Goal: Obtain resource: Download file/media

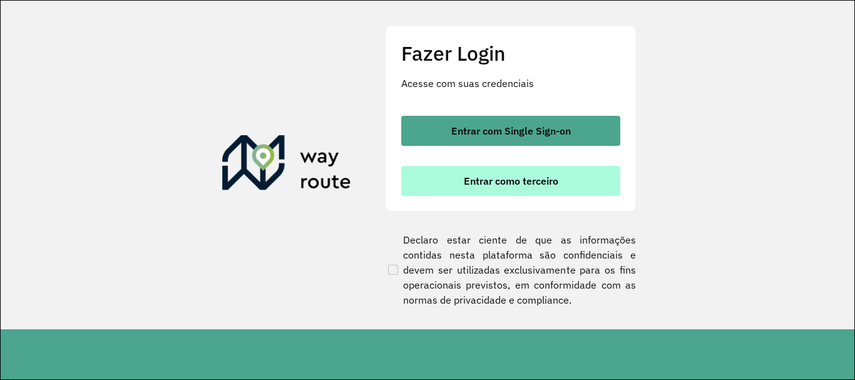
click at [503, 180] on span "Entrar como terceiro" at bounding box center [511, 181] width 95 height 10
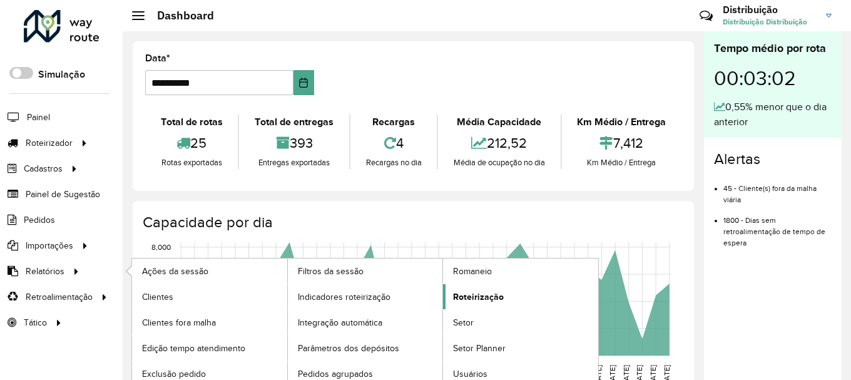
click at [474, 294] on span "Roteirização" at bounding box center [478, 296] width 51 height 13
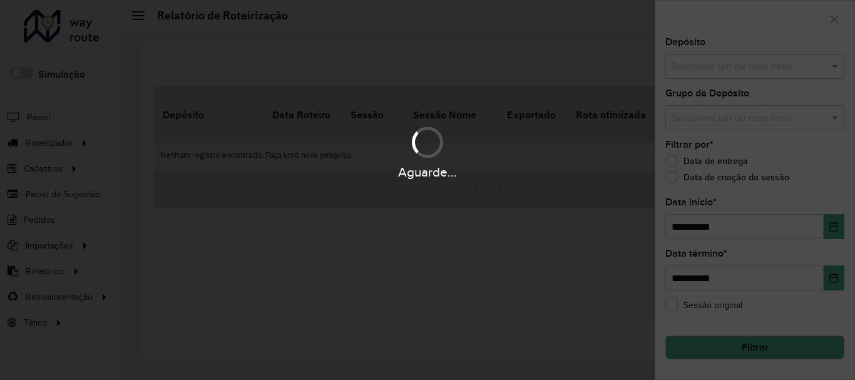
click at [728, 66] on div "Aguarde..." at bounding box center [427, 190] width 855 height 380
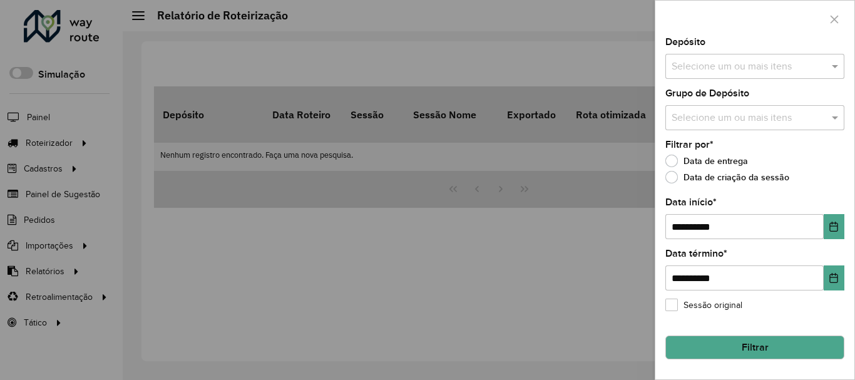
click at [728, 66] on input "text" at bounding box center [749, 66] width 160 height 15
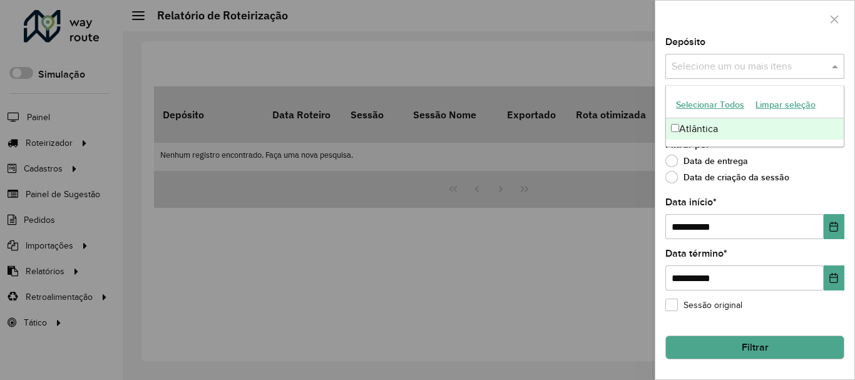
click at [722, 135] on div "Atlântica" at bounding box center [755, 128] width 178 height 21
click at [749, 33] on div at bounding box center [754, 19] width 199 height 37
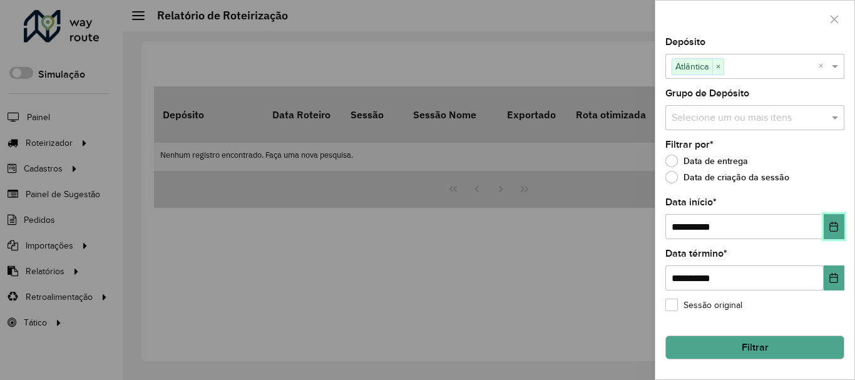
click at [834, 227] on icon "Choose Date" at bounding box center [834, 227] width 10 height 10
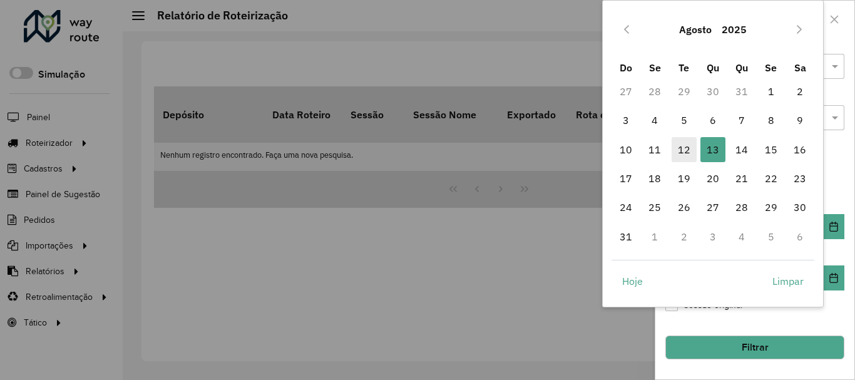
click at [682, 150] on span "12" at bounding box center [684, 149] width 25 height 25
type input "**********"
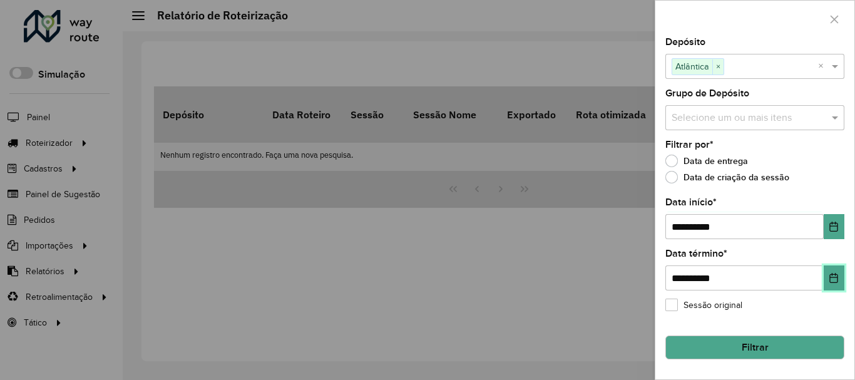
click at [840, 284] on button "Choose Date" at bounding box center [834, 277] width 21 height 25
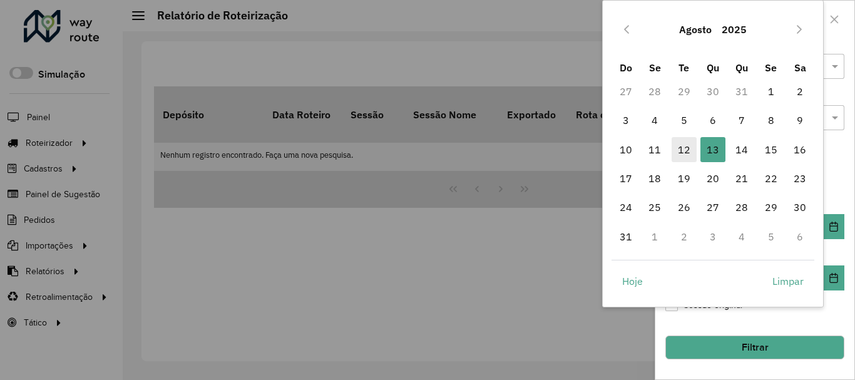
click at [689, 151] on span "12" at bounding box center [684, 149] width 25 height 25
type input "**********"
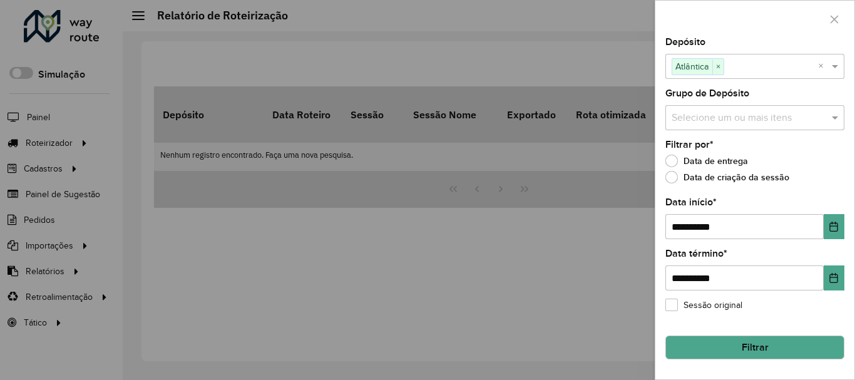
click at [771, 347] on button "Filtrar" at bounding box center [754, 348] width 179 height 24
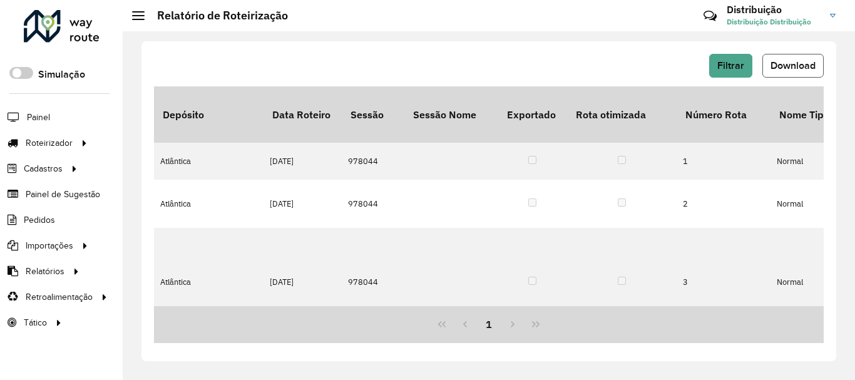
click at [788, 70] on span "Download" at bounding box center [793, 65] width 45 height 11
